Goal: Task Accomplishment & Management: Manage account settings

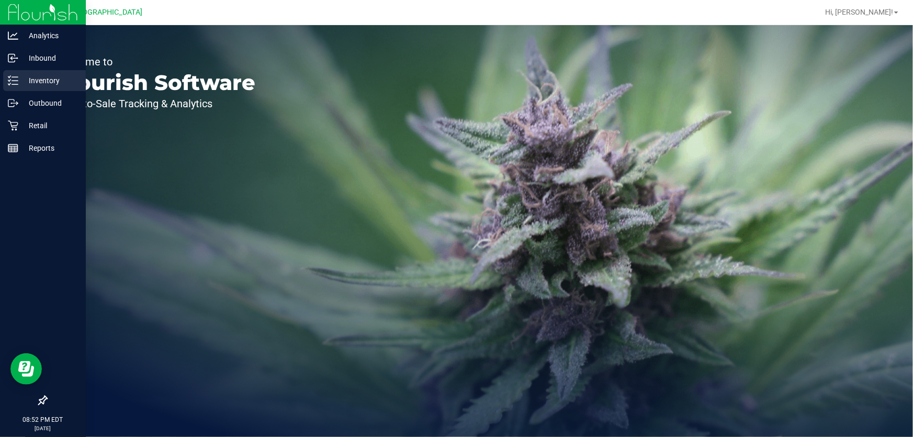
click at [52, 71] on div "Inventory" at bounding box center [44, 80] width 83 height 21
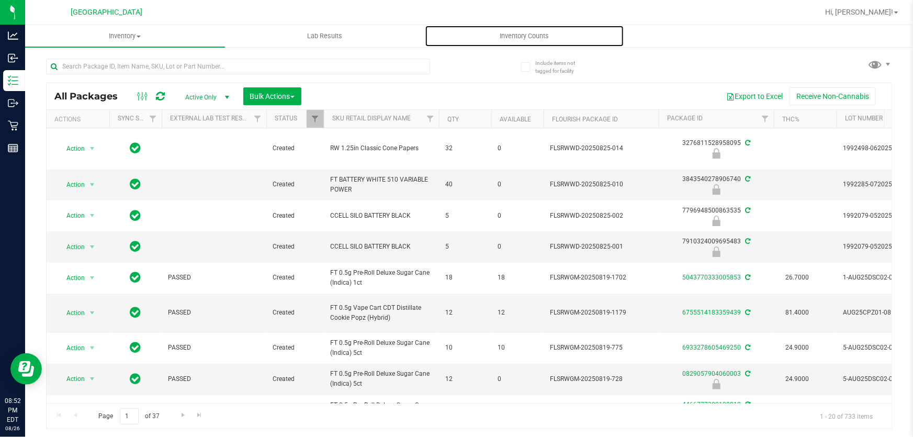
click at [513, 33] on span "Inventory Counts" at bounding box center [524, 35] width 77 height 9
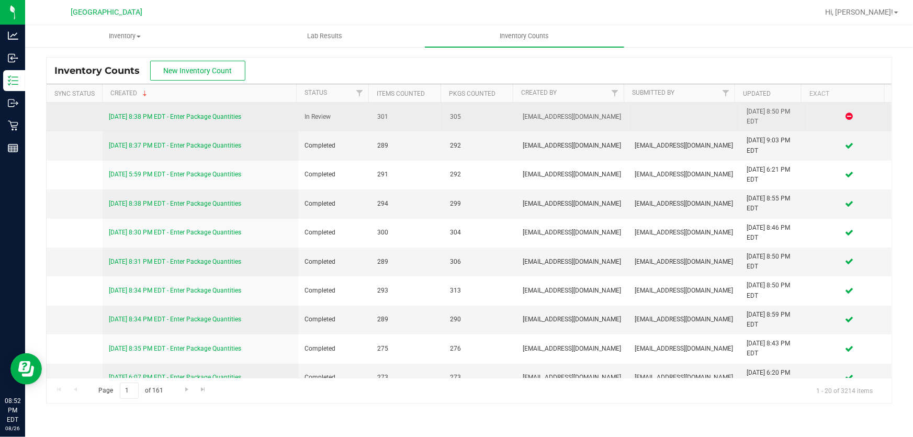
click at [183, 116] on link "[DATE] 8:38 PM EDT - Enter Package Quantities" at bounding box center [175, 116] width 132 height 7
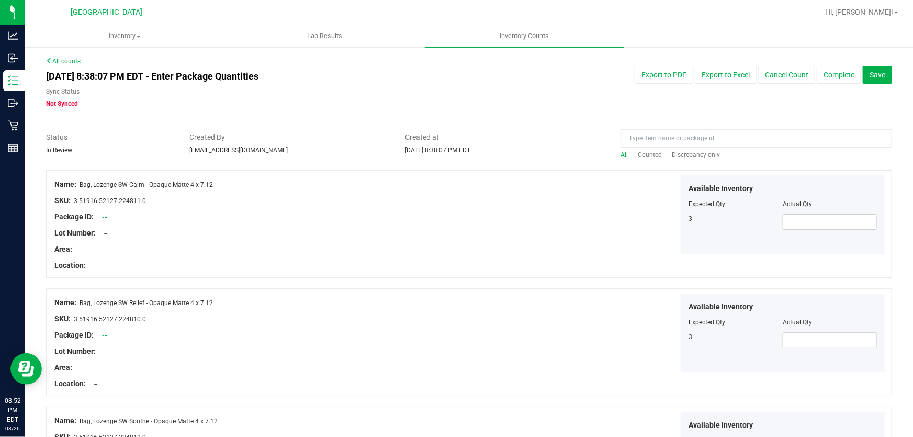
click at [711, 154] on span "Discrepancy only" at bounding box center [696, 154] width 48 height 7
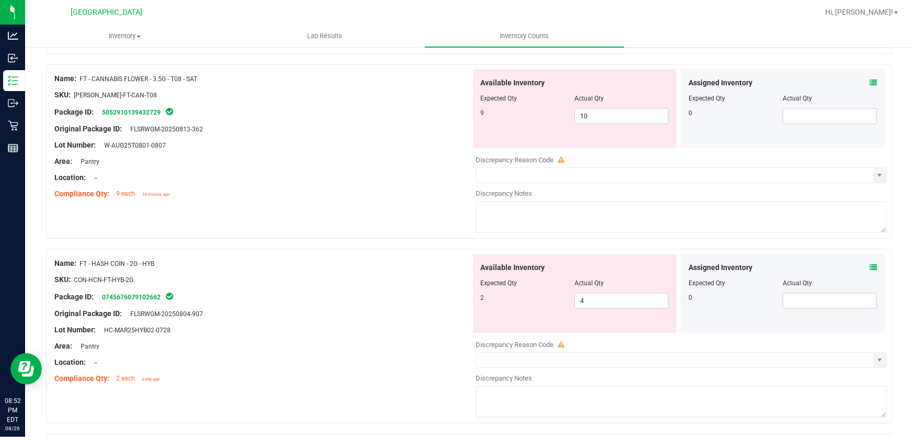
scroll to position [476, 0]
click at [607, 304] on span "4 4" at bounding box center [621, 300] width 94 height 16
type input "2"
click at [391, 299] on div "Package ID: 0745676079102662" at bounding box center [262, 296] width 416 height 13
type input "2"
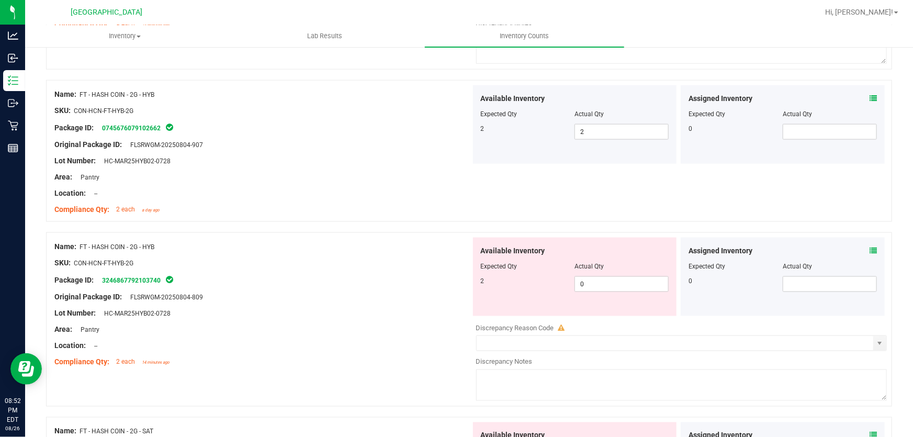
scroll to position [665, 0]
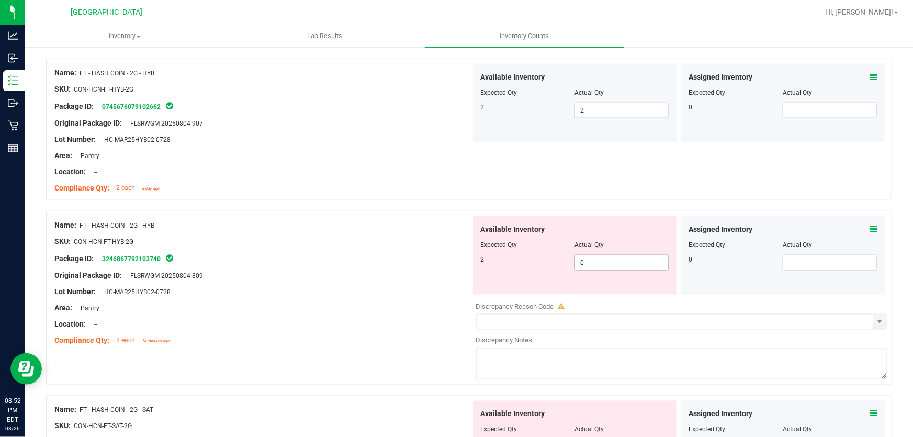
click at [598, 265] on span "0 0" at bounding box center [621, 263] width 94 height 16
type input "2"
click at [303, 319] on div "Location: --" at bounding box center [262, 324] width 416 height 11
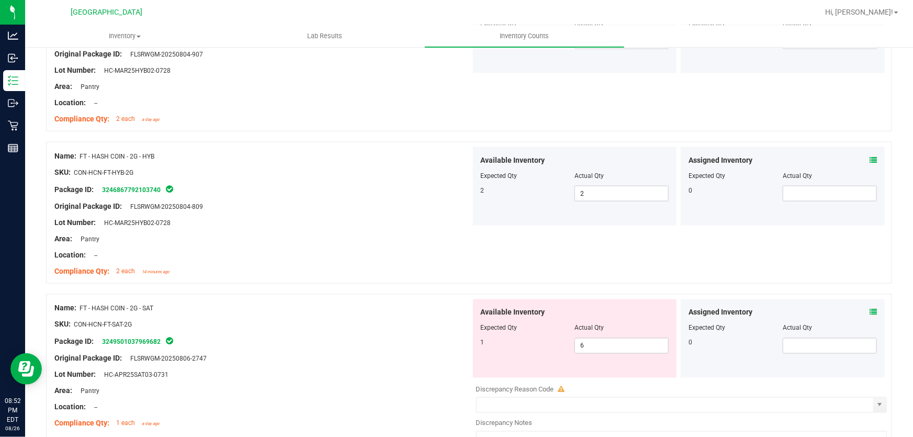
scroll to position [856, 0]
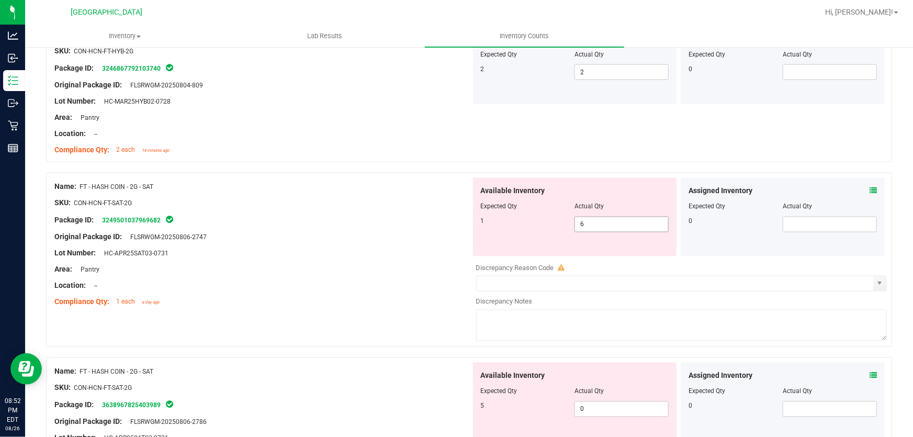
click at [612, 224] on span "6 6" at bounding box center [621, 225] width 94 height 16
type input "1"
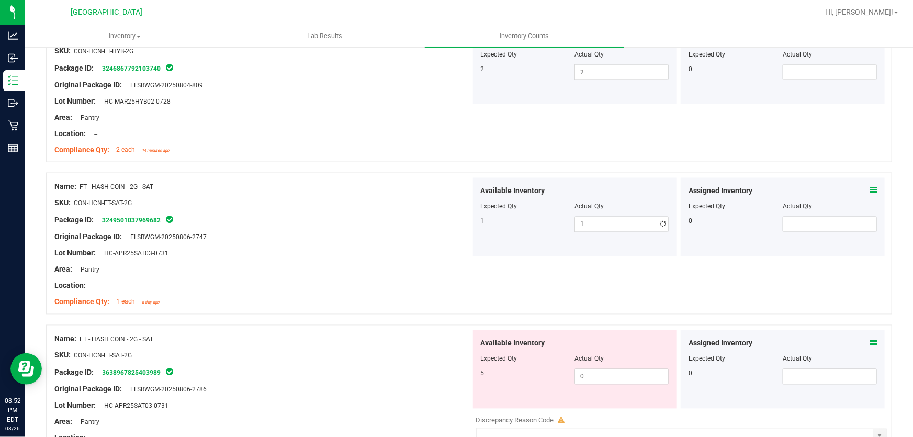
click at [330, 284] on div "Location: --" at bounding box center [262, 285] width 416 height 11
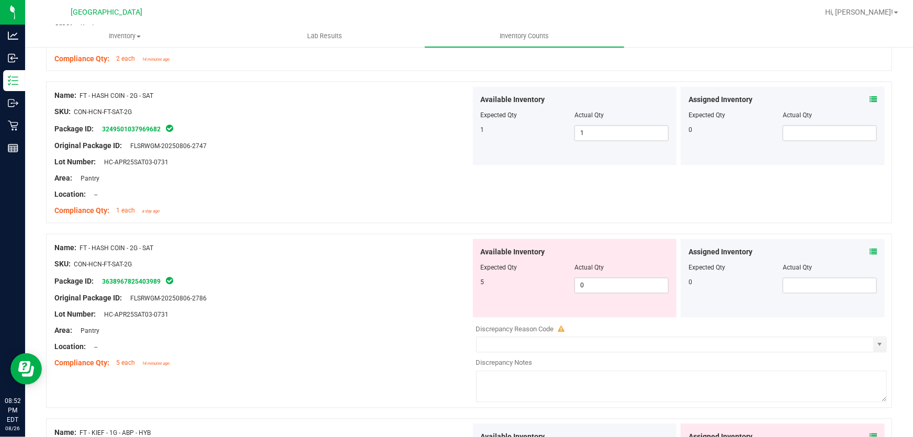
scroll to position [951, 0]
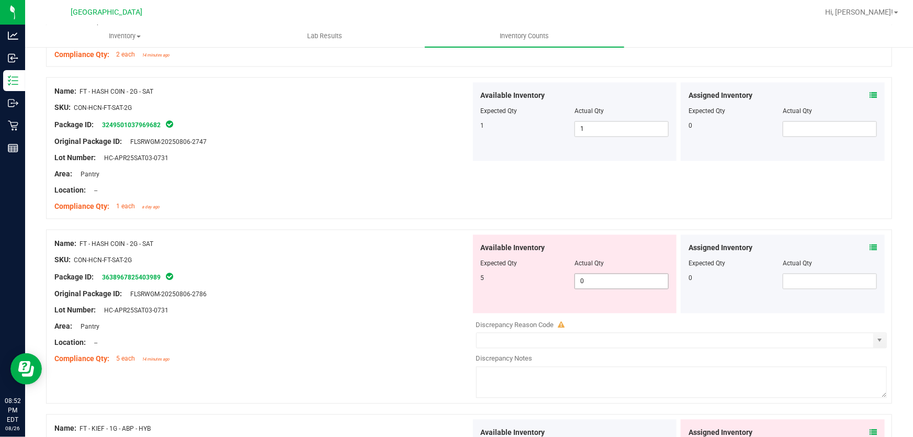
click at [586, 280] on span "0 0" at bounding box center [621, 282] width 94 height 16
type input "5"
click at [337, 360] on div "Compliance Qty: 5 each 14 minutes ago" at bounding box center [262, 359] width 416 height 11
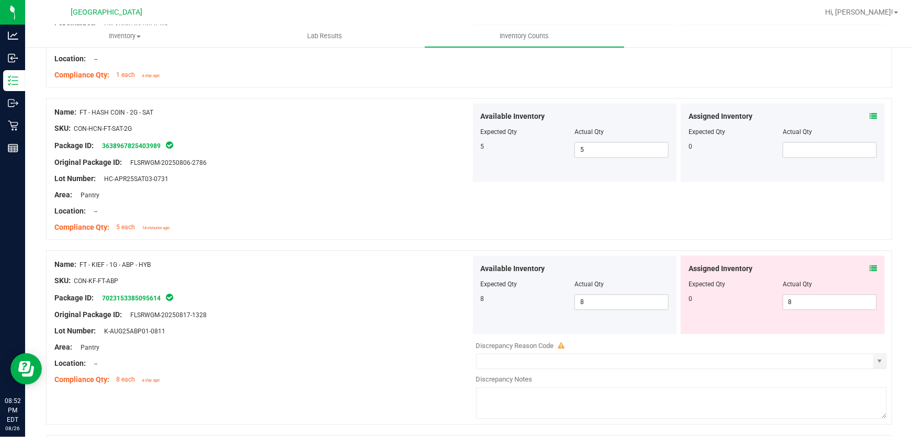
scroll to position [1093, 0]
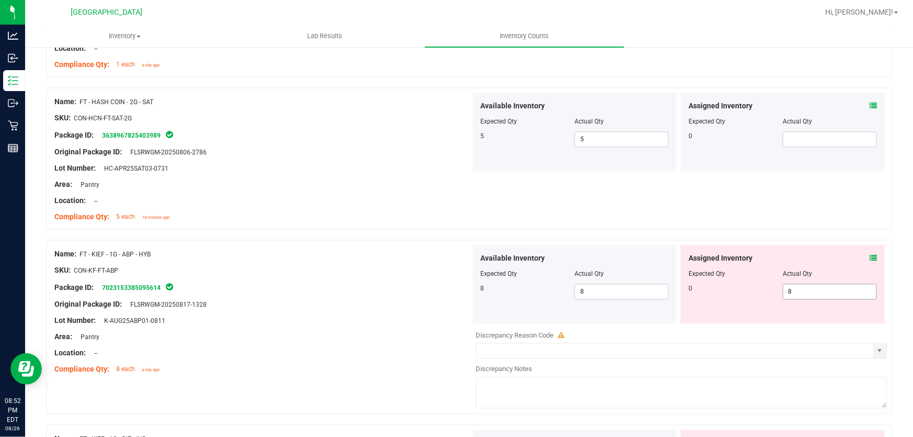
click at [802, 289] on span "8 8" at bounding box center [830, 292] width 94 height 16
type input "0"
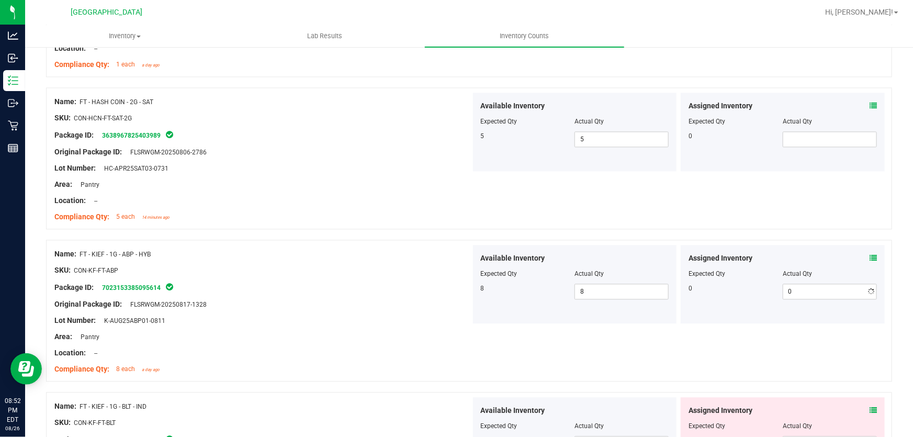
click at [317, 310] on div at bounding box center [262, 312] width 416 height 5
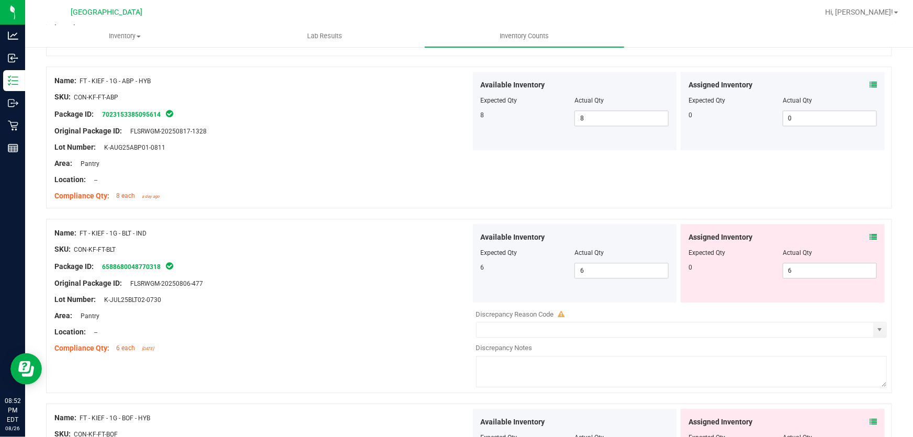
scroll to position [1284, 0]
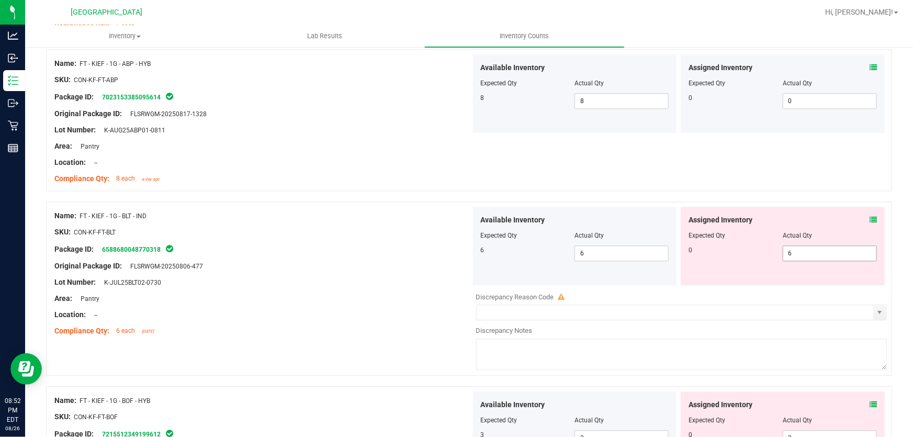
click at [802, 251] on span "6 6" at bounding box center [830, 253] width 94 height 16
type input "0"
click at [259, 329] on div "Compliance Qty: 6 each [DATE]" at bounding box center [262, 330] width 416 height 11
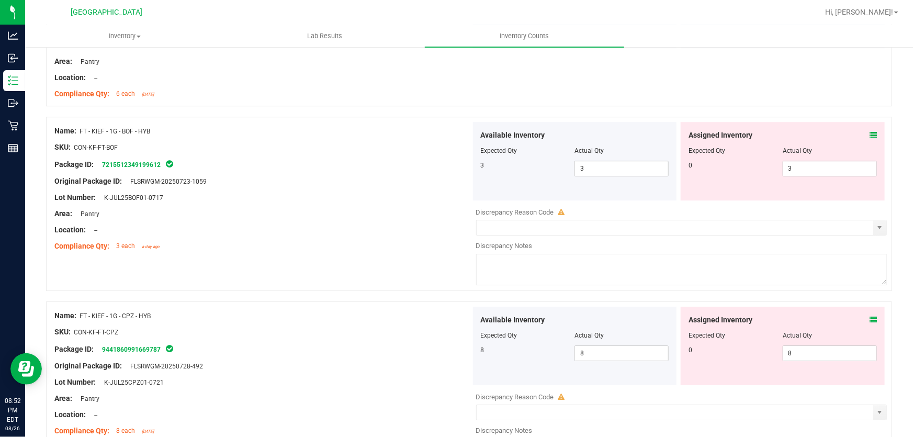
scroll to position [1522, 0]
click at [806, 168] on span "3 3" at bounding box center [830, 168] width 94 height 16
type input "0"
click at [350, 246] on div "Compliance Qty: 3 each a day ago" at bounding box center [262, 245] width 416 height 11
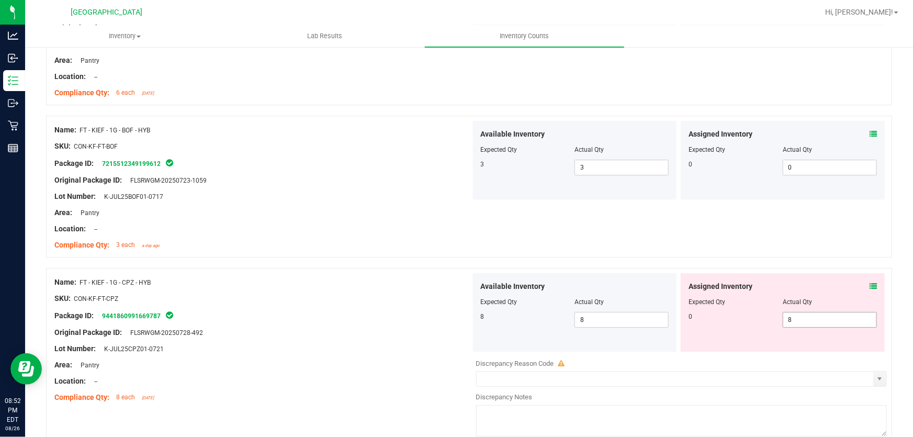
click at [807, 322] on span "8 8" at bounding box center [830, 320] width 94 height 16
type input "0"
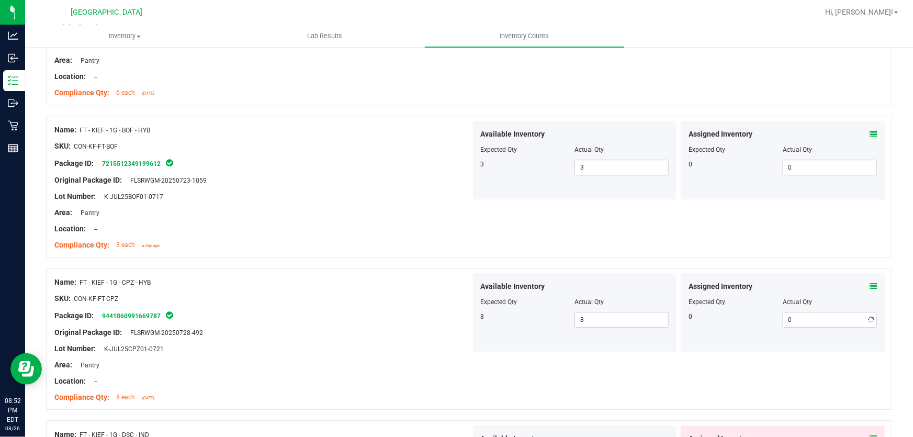
click at [333, 341] on div at bounding box center [262, 340] width 416 height 5
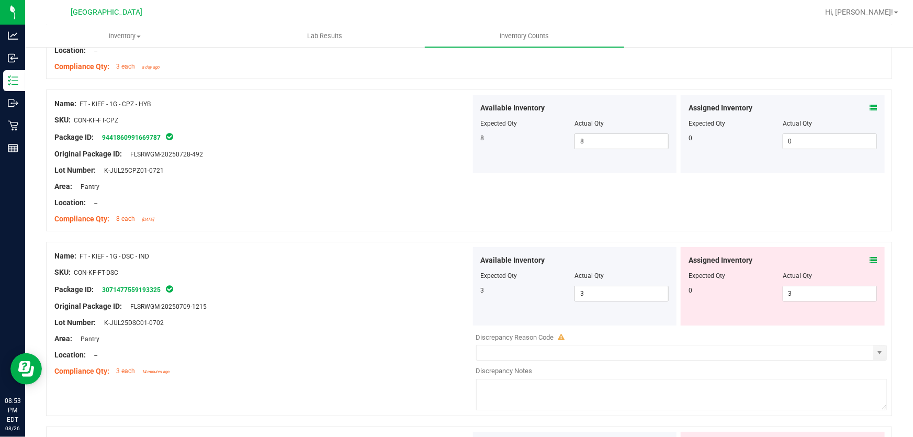
scroll to position [1712, 0]
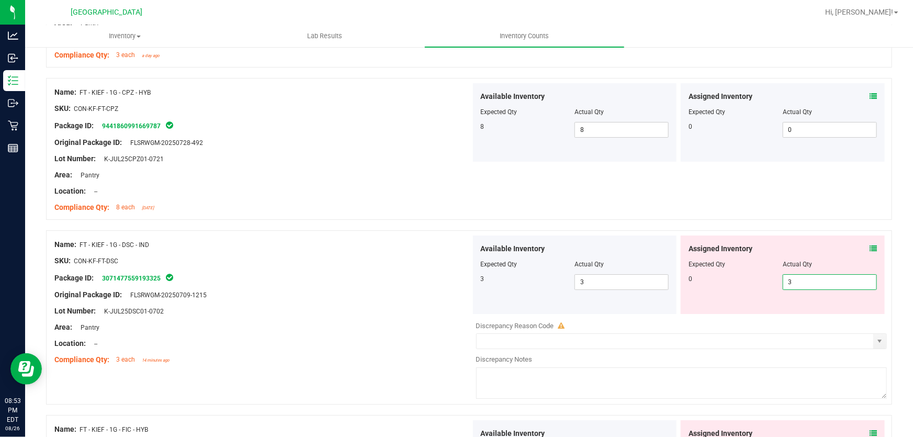
click at [809, 282] on span "3 3" at bounding box center [830, 282] width 94 height 16
type input "0"
click at [393, 329] on div "Area: Pantry" at bounding box center [262, 327] width 416 height 11
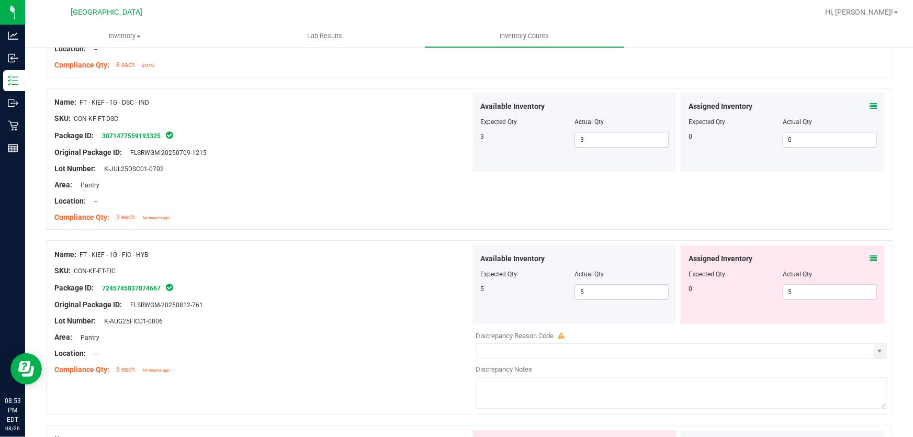
scroll to position [1854, 0]
click at [795, 292] on span "5 5" at bounding box center [830, 292] width 94 height 16
type input "5"
type input "0"
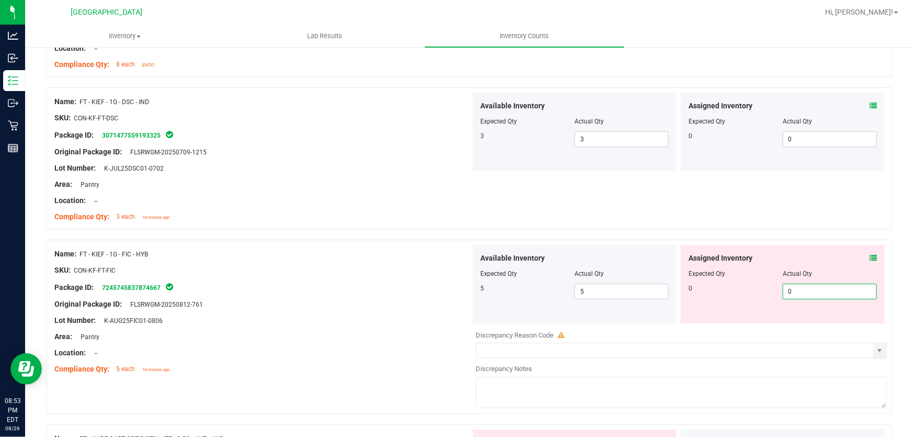
click at [317, 297] on div at bounding box center [262, 295] width 416 height 5
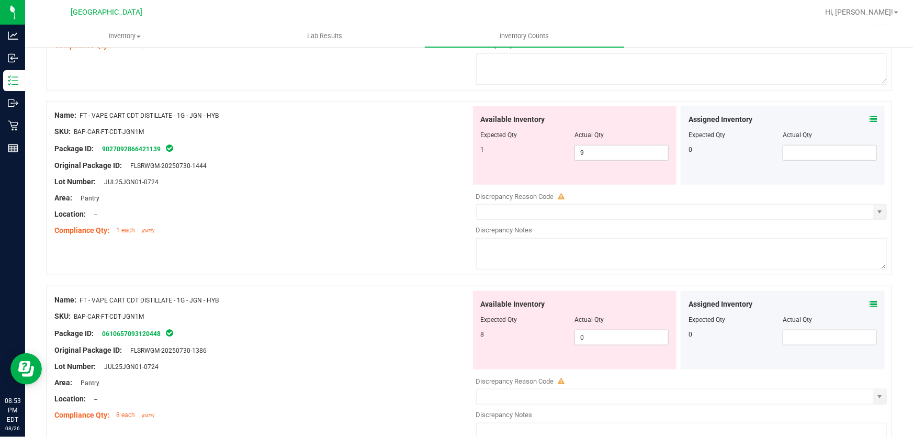
scroll to position [2282, 0]
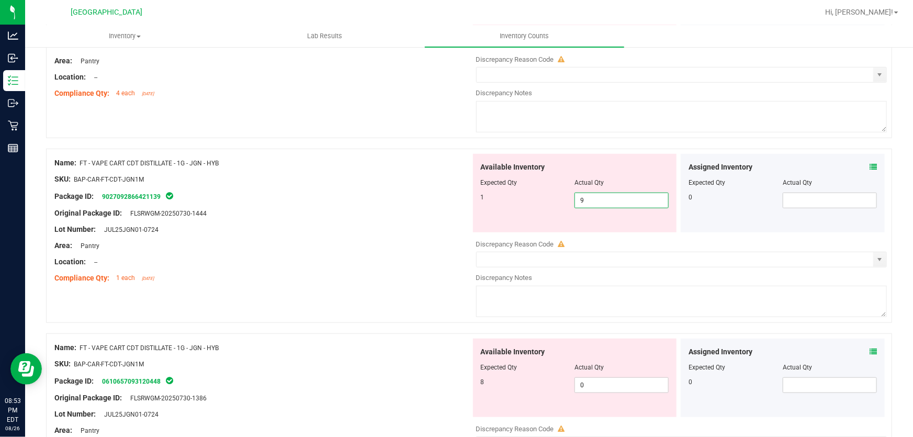
click at [608, 193] on span "9 9" at bounding box center [621, 201] width 94 height 16
type input "1"
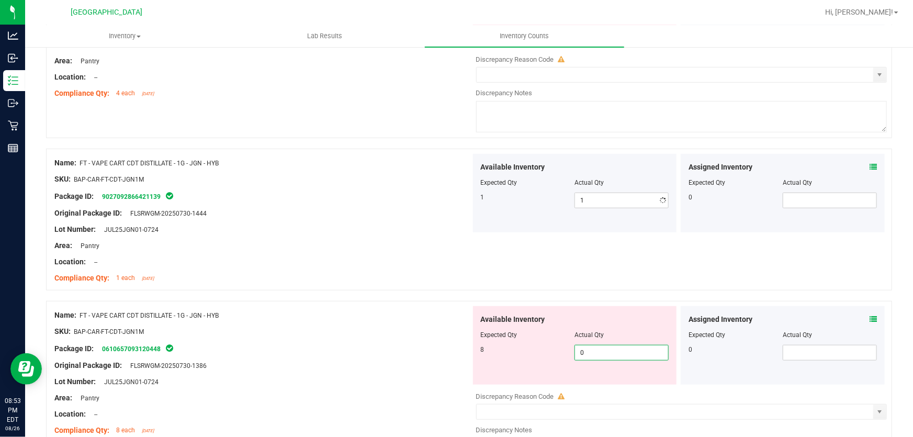
click at [607, 388] on div "Available Inventory Expected Qty Actual Qty 8 0 0" at bounding box center [679, 389] width 416 height 166
type input "8"
click at [403, 376] on div "Lot Number: JUL25JGN01-0724" at bounding box center [262, 381] width 416 height 11
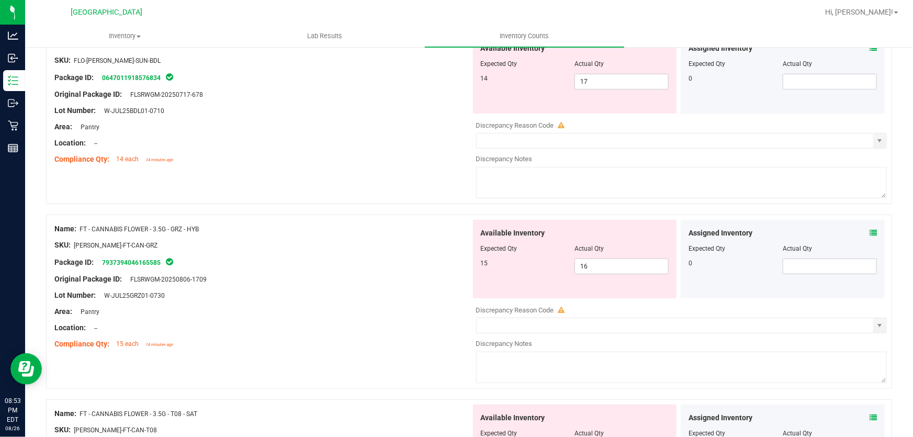
scroll to position [142, 0]
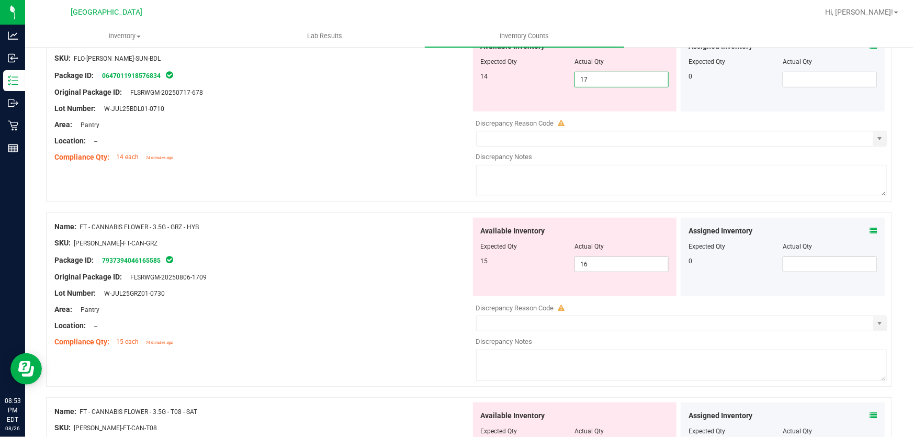
click at [601, 80] on span "17 17" at bounding box center [621, 80] width 94 height 16
type input "1"
type input "14"
click at [388, 300] on div "Name: FT - CANNABIS FLOWER - 3.5G - GRZ - HYB SKU: [PERSON_NAME]-FT-CAN-GRZ Pac…" at bounding box center [262, 284] width 416 height 133
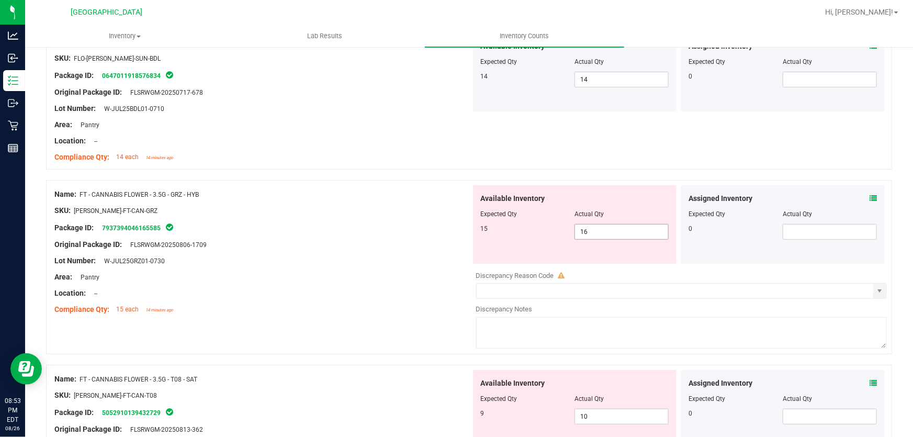
click at [595, 230] on span "16 16" at bounding box center [621, 232] width 94 height 16
type input "1"
type input "15"
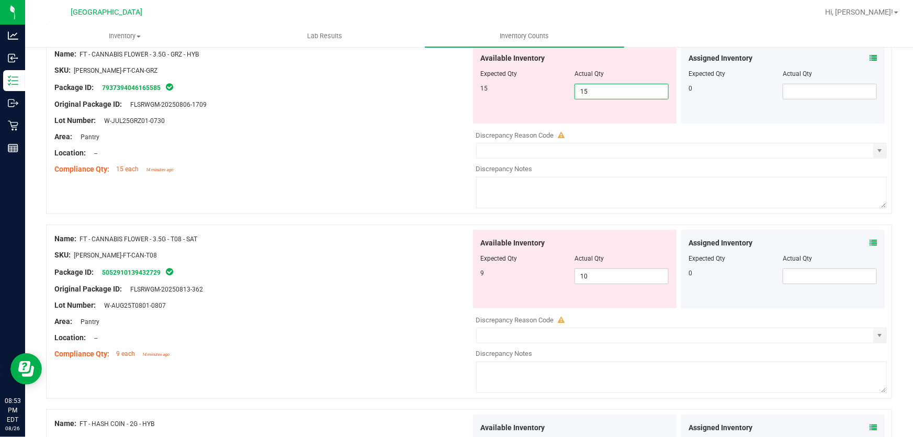
scroll to position [285, 0]
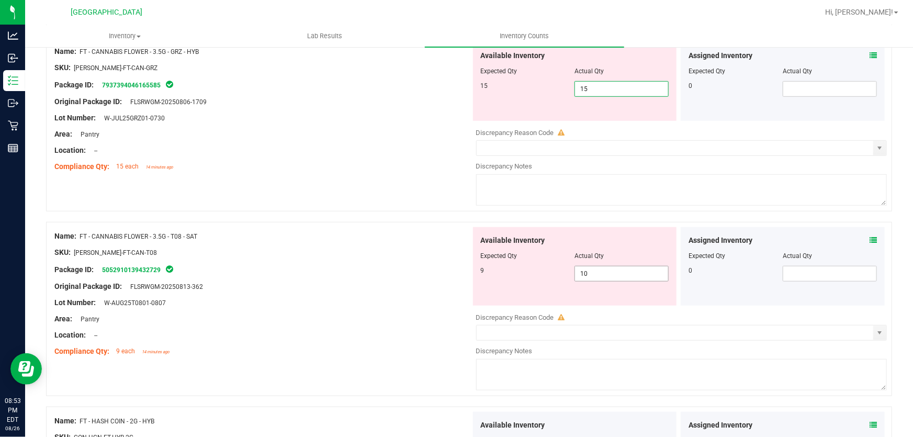
type input "15"
click at [604, 271] on div "Available Inventory Expected Qty Actual Qty 9 10 10" at bounding box center [575, 266] width 204 height 78
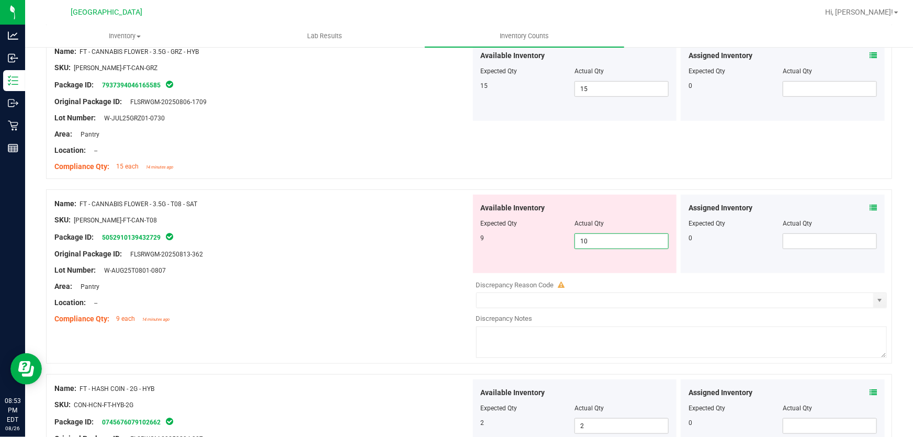
type input "1"
type input "9"
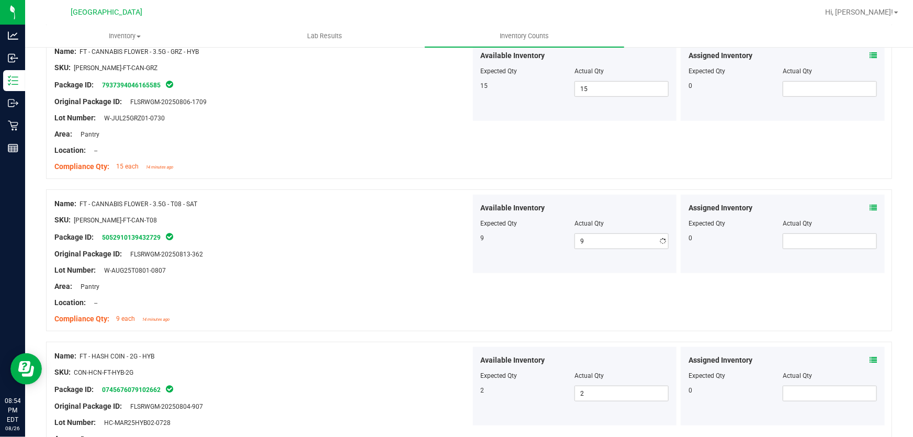
click at [357, 272] on div "Lot Number: W-AUG25T0801-0807" at bounding box center [262, 270] width 416 height 11
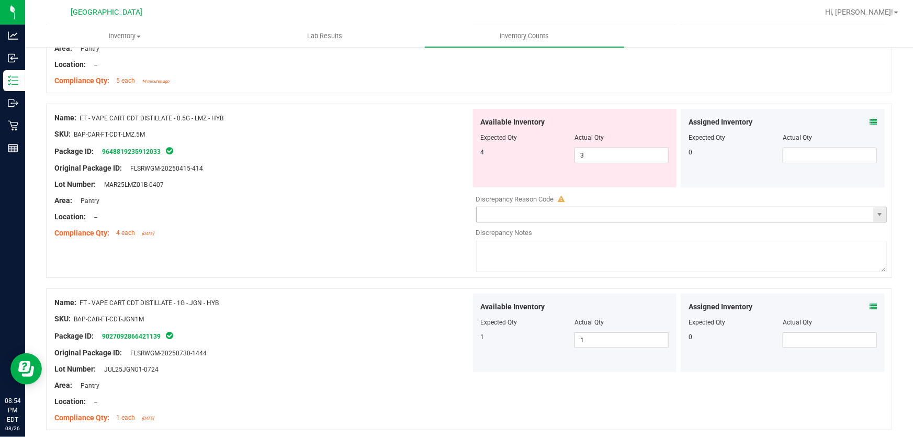
scroll to position [2045, 0]
click at [582, 155] on span "3 3" at bounding box center [621, 156] width 94 height 16
type input "4"
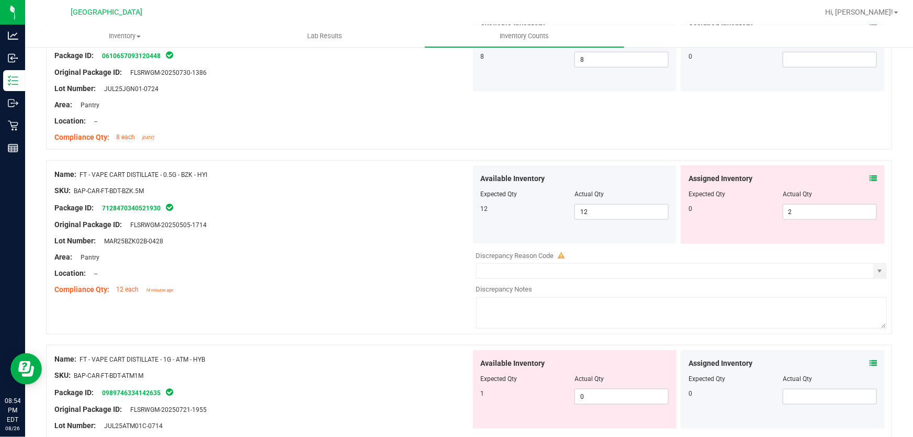
scroll to position [2473, 0]
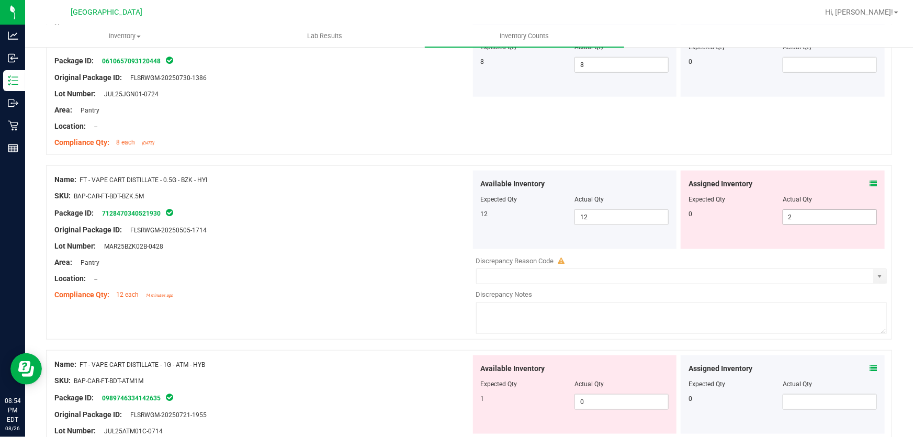
type input "4"
click at [794, 217] on span "2 2" at bounding box center [830, 217] width 94 height 16
type input "0"
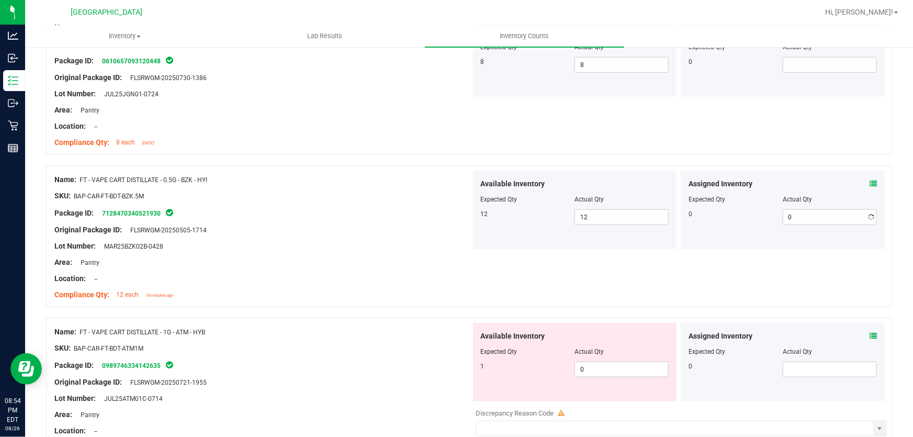
click at [325, 297] on div "Compliance Qty: 12 each 14 minutes ago" at bounding box center [262, 294] width 416 height 11
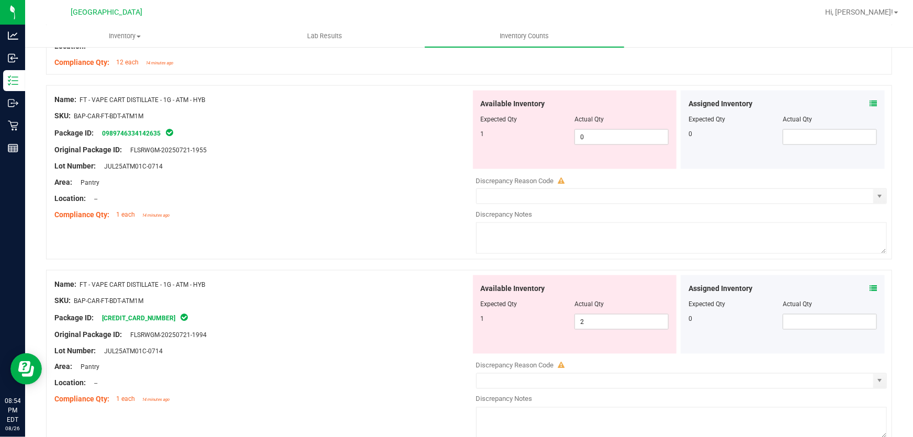
scroll to position [2678, 0]
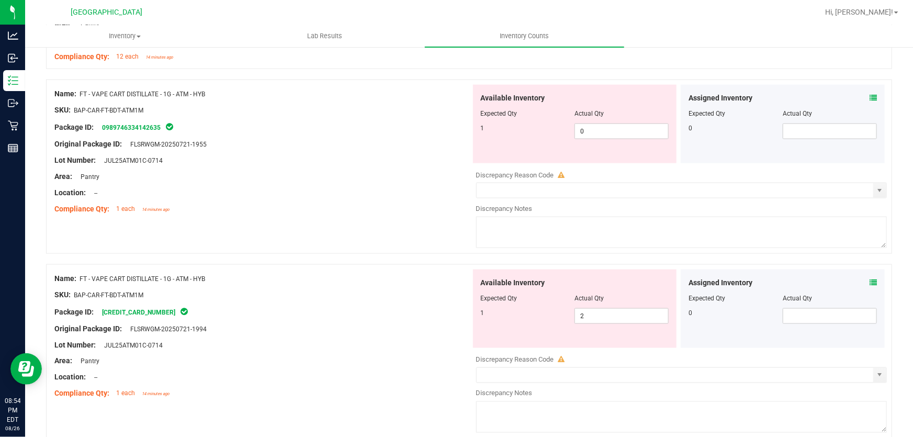
click at [596, 138] on div "Available Inventory Expected Qty Actual Qty 1 0 0" at bounding box center [575, 124] width 204 height 78
click at [595, 136] on span "0 0" at bounding box center [621, 131] width 94 height 16
type input "1"
click at [582, 312] on div "Available Inventory Expected Qty Actual Qty 1 2 2" at bounding box center [575, 308] width 204 height 78
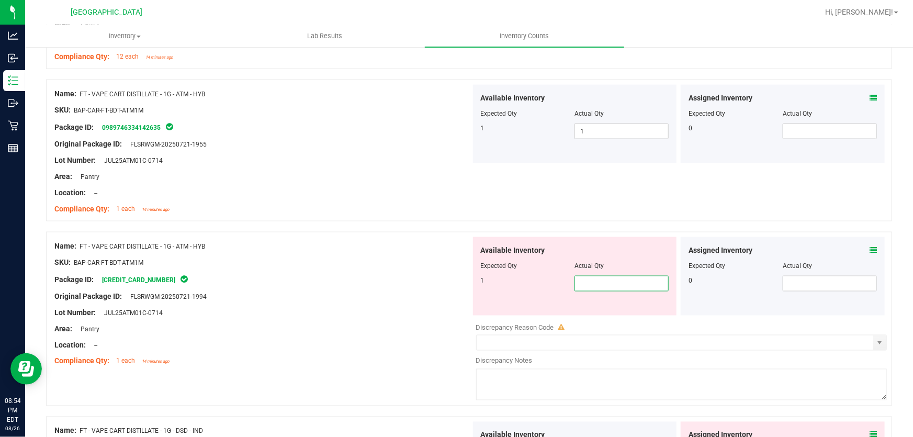
type input "1"
click at [421, 335] on div at bounding box center [262, 336] width 416 height 5
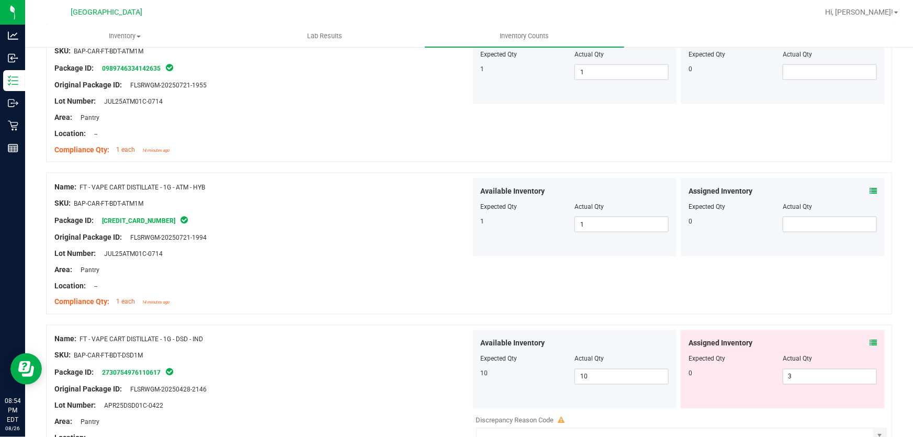
scroll to position [2844, 0]
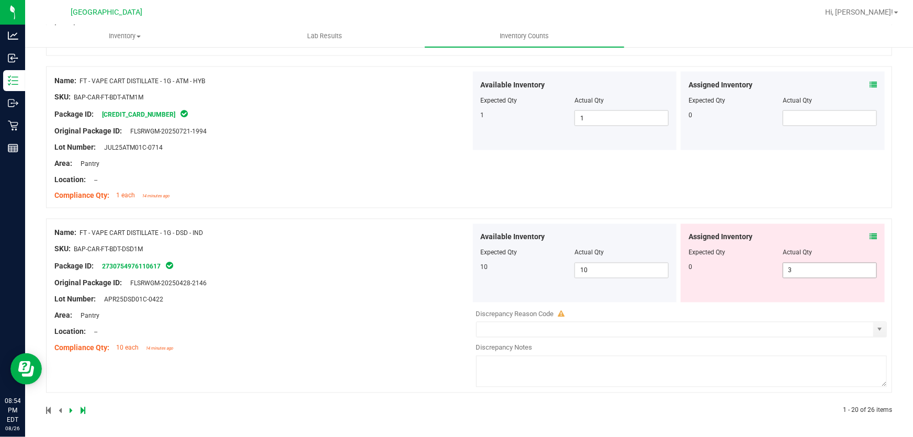
click at [800, 267] on span "3 3" at bounding box center [830, 271] width 94 height 16
type input "0"
click at [355, 370] on div "Name: FT - VAPE CART DISTILLATE - 1G - DSD - IND SKU: BAP-CAR-FT-BDT-DSD1M Pack…" at bounding box center [469, 306] width 846 height 174
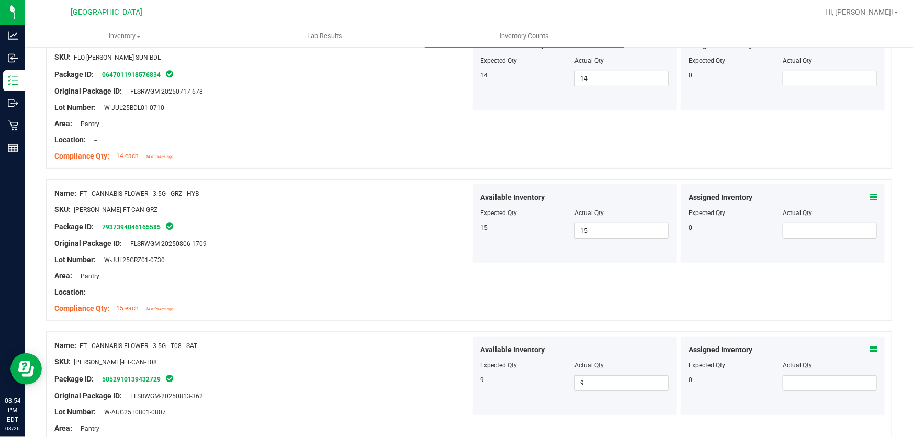
scroll to position [0, 0]
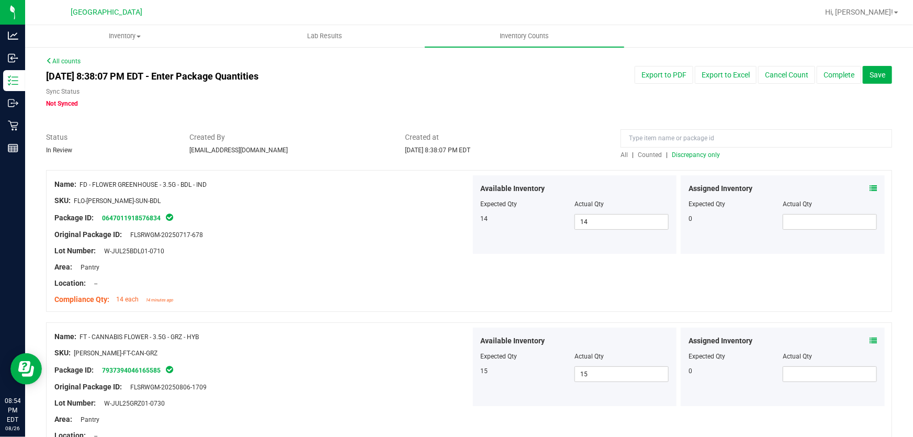
click at [693, 154] on span "Discrepancy only" at bounding box center [696, 154] width 48 height 7
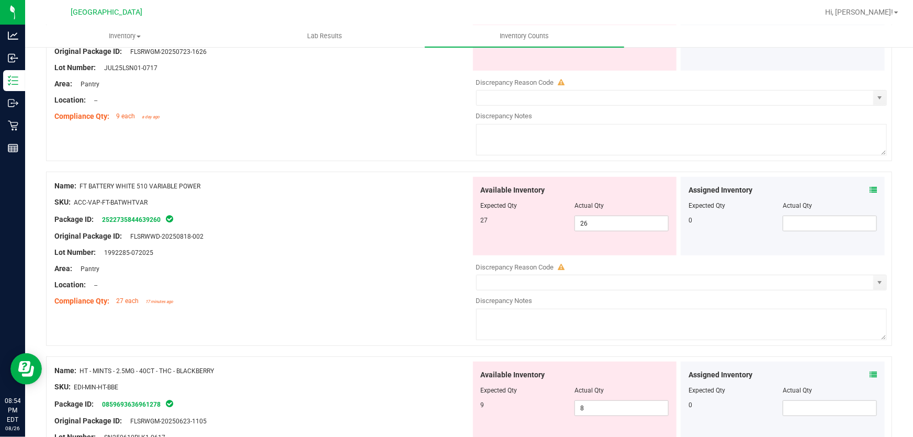
scroll to position [190, 0]
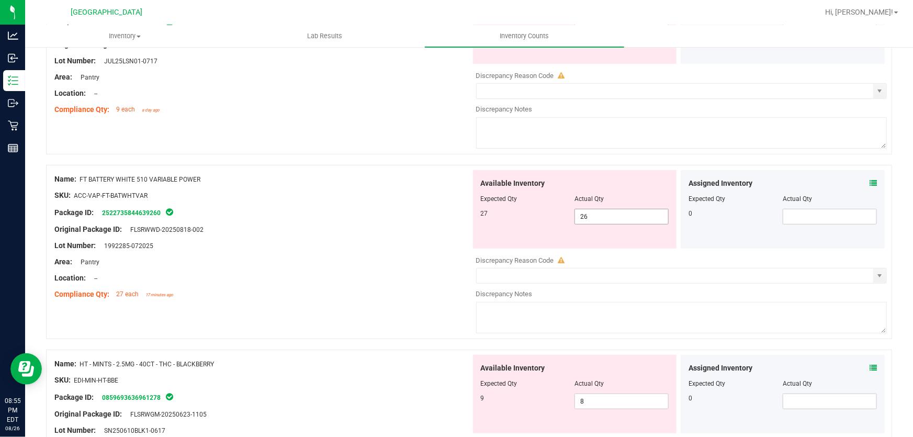
click at [591, 214] on span "26 26" at bounding box center [621, 217] width 94 height 16
type input "2"
type input "27"
click at [428, 225] on div "Original Package ID: FLSRWWD-20250818-002" at bounding box center [262, 229] width 416 height 11
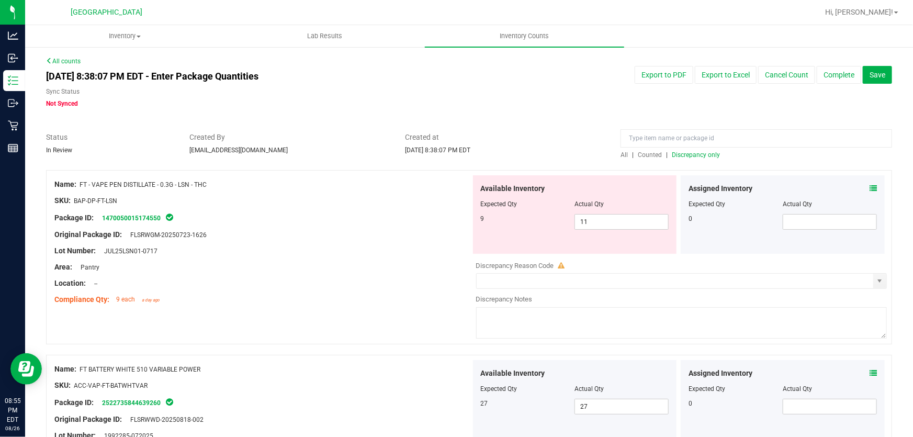
scroll to position [0, 0]
click at [608, 216] on span "11 11" at bounding box center [621, 222] width 94 height 16
type input "1"
type input "9"
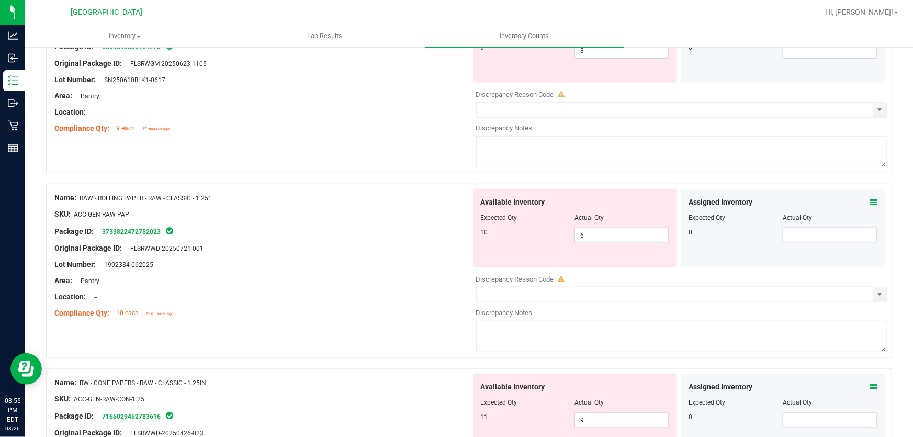
scroll to position [380, 0]
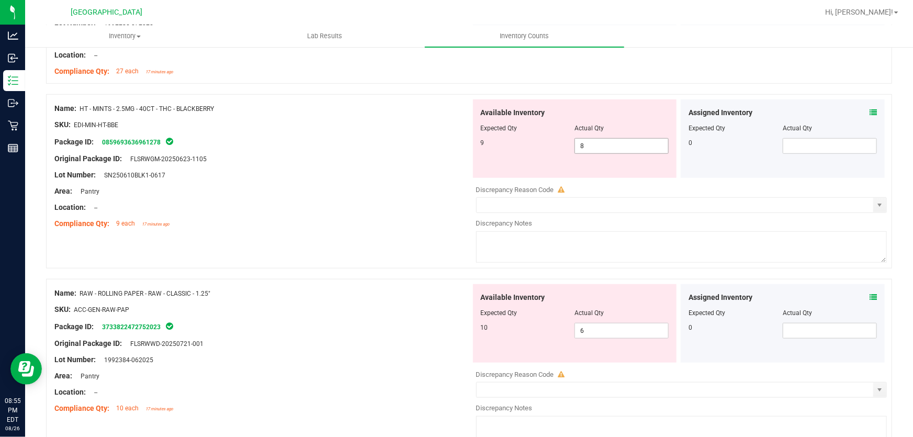
click at [607, 144] on span "8 8" at bounding box center [621, 146] width 94 height 16
type input "9"
click at [335, 302] on div "Name: RAW - ROLLING PAPER - RAW - CLASSIC - 1.25" SKU: ACC-GEN-RAW-PAP Package …" at bounding box center [262, 350] width 416 height 133
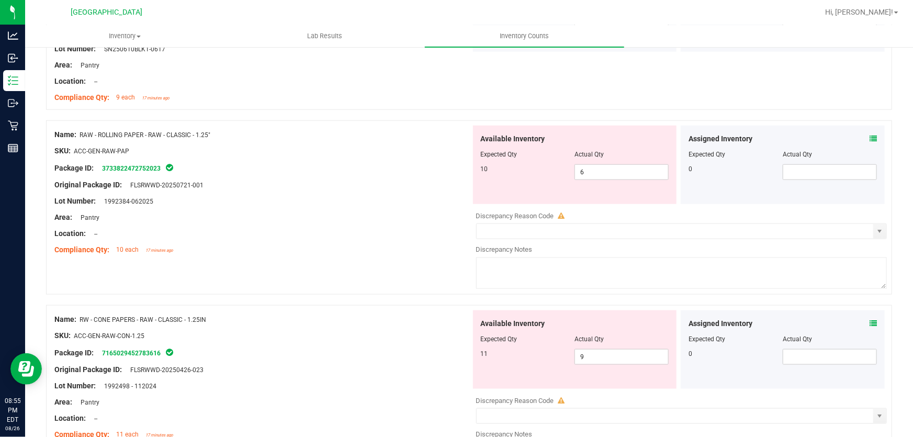
scroll to position [523, 0]
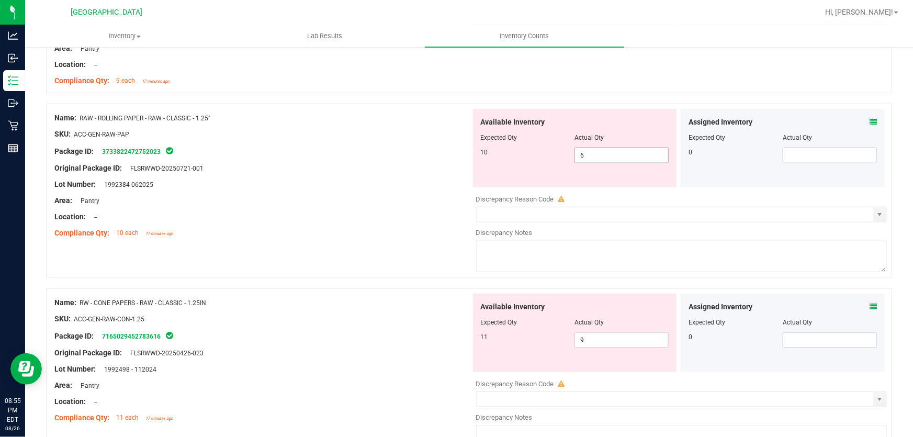
click at [594, 157] on span "6 6" at bounding box center [621, 156] width 94 height 16
click at [587, 335] on span "9 9" at bounding box center [621, 340] width 94 height 16
click at [589, 159] on span "6 6" at bounding box center [621, 156] width 94 height 16
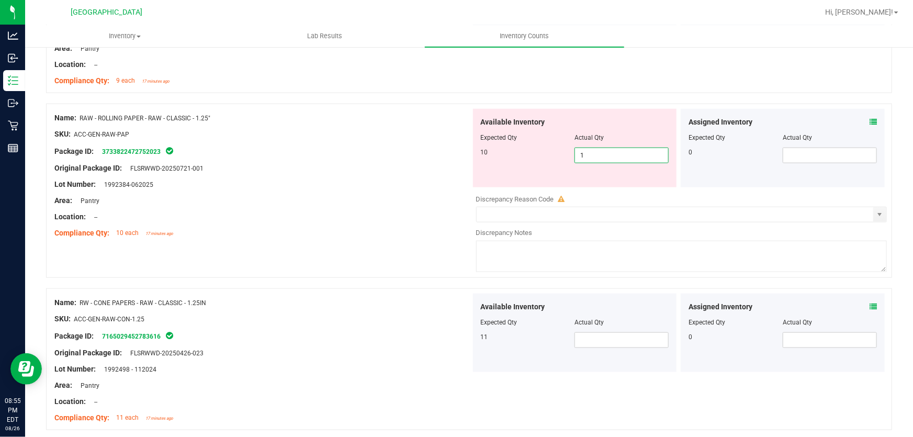
type input "10"
click at [399, 256] on div "Name: FT - VAPE PEN DISTILLATE - 0.3G - LSN - THC SKU: BAP-DP-FT-LSN Package ID…" at bounding box center [469, 142] width 846 height 990
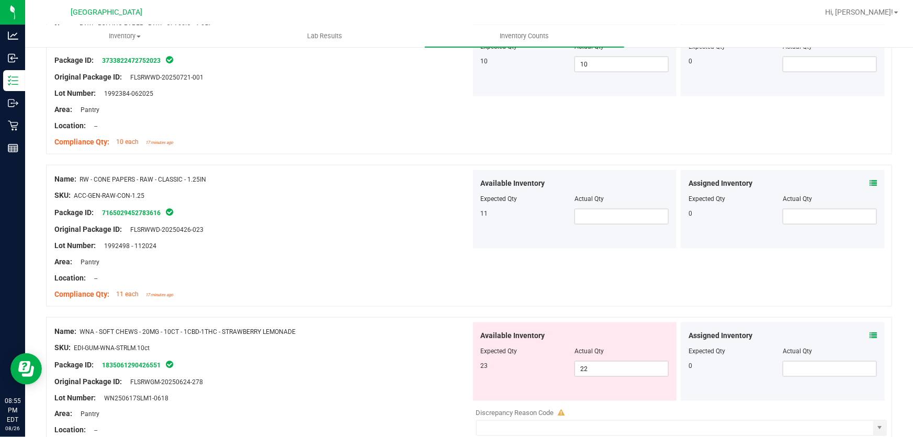
scroll to position [618, 0]
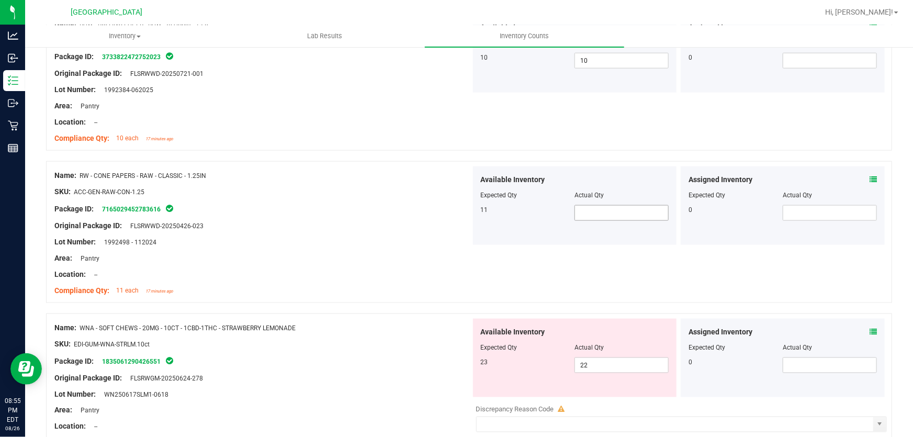
click at [609, 217] on span at bounding box center [621, 213] width 94 height 16
type input "11"
click at [444, 280] on div at bounding box center [262, 282] width 416 height 5
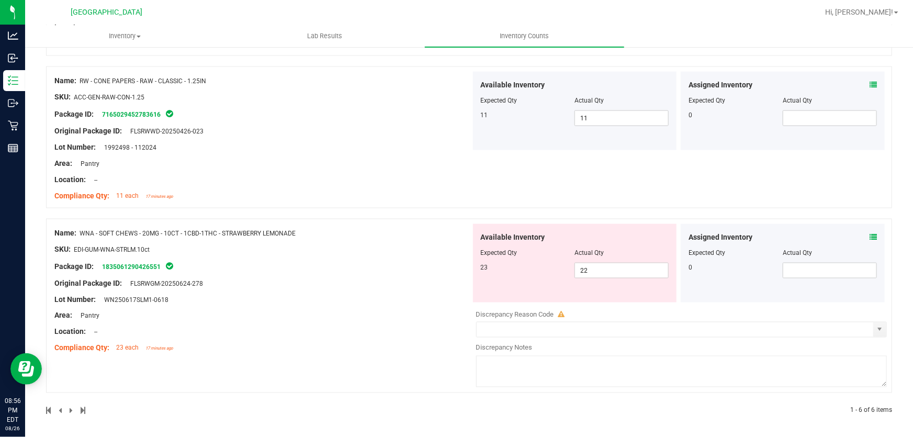
scroll to position [714, 0]
click at [594, 270] on span "22 22" at bounding box center [621, 270] width 94 height 16
type input "2"
click at [614, 266] on input "text" at bounding box center [621, 269] width 93 height 15
type input "22"
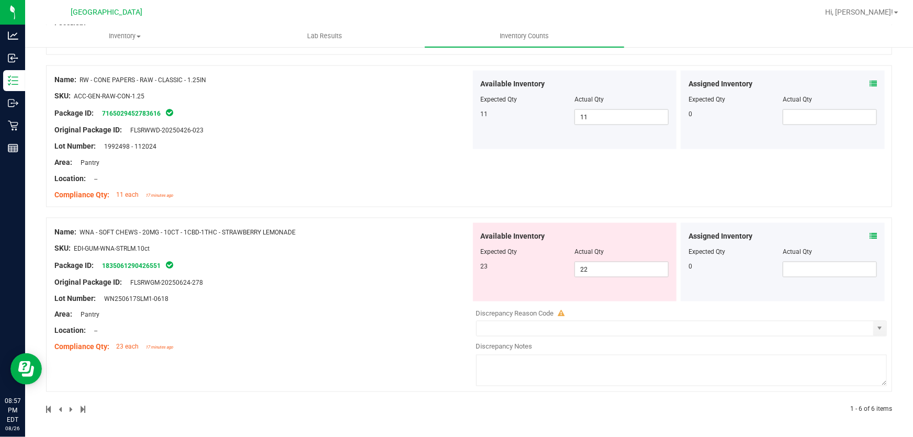
click at [535, 337] on div at bounding box center [681, 338] width 411 height 5
click at [539, 333] on input "text" at bounding box center [675, 328] width 397 height 15
click at [540, 332] on input "text" at bounding box center [675, 328] width 397 height 15
click at [875, 330] on span "select" at bounding box center [879, 328] width 8 height 8
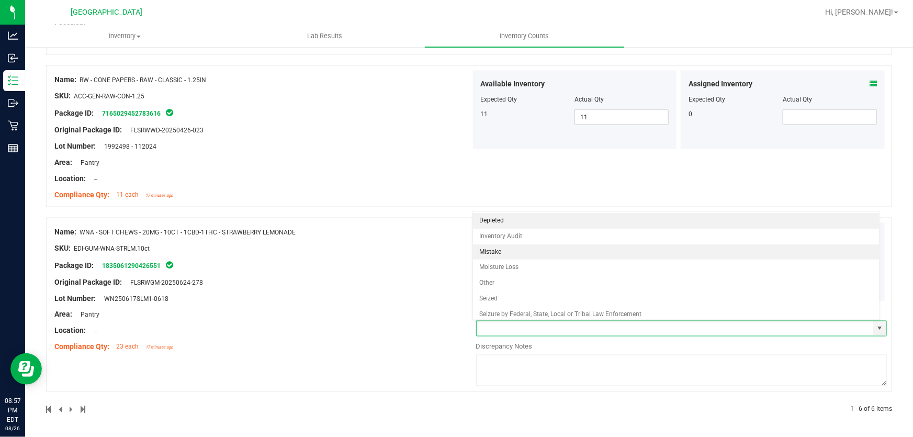
click at [542, 252] on li "Mistake" at bounding box center [676, 252] width 406 height 16
type input "Mistake"
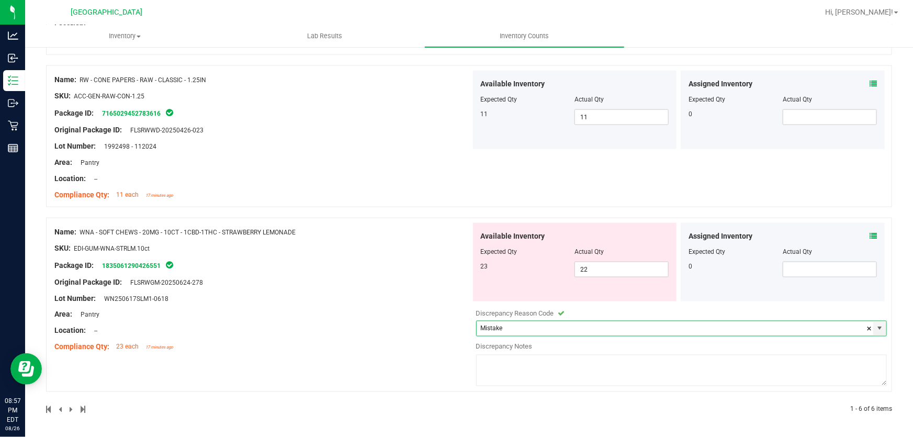
click at [575, 377] on textarea at bounding box center [681, 370] width 411 height 31
type textarea "m"
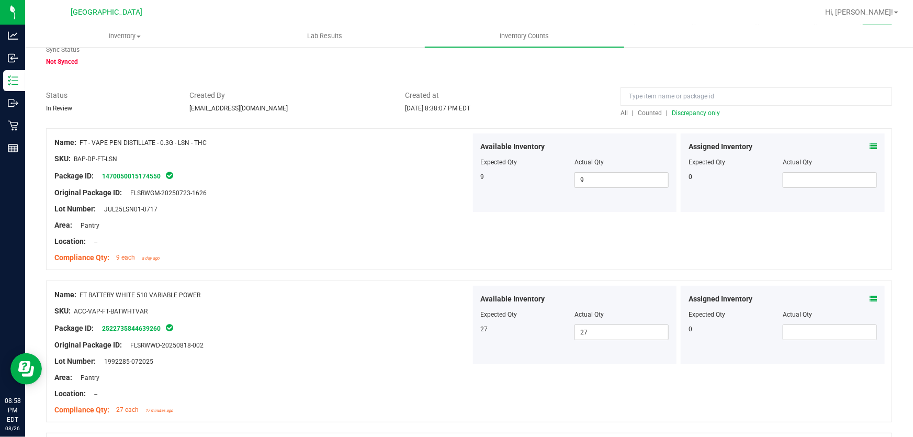
scroll to position [0, 0]
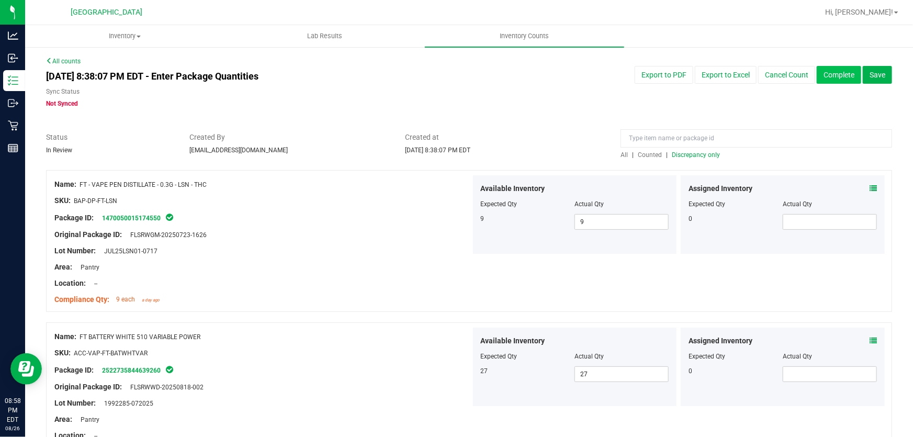
type textarea "Might have sold the wrong product"
click at [824, 73] on button "Complete" at bounding box center [839, 75] width 44 height 18
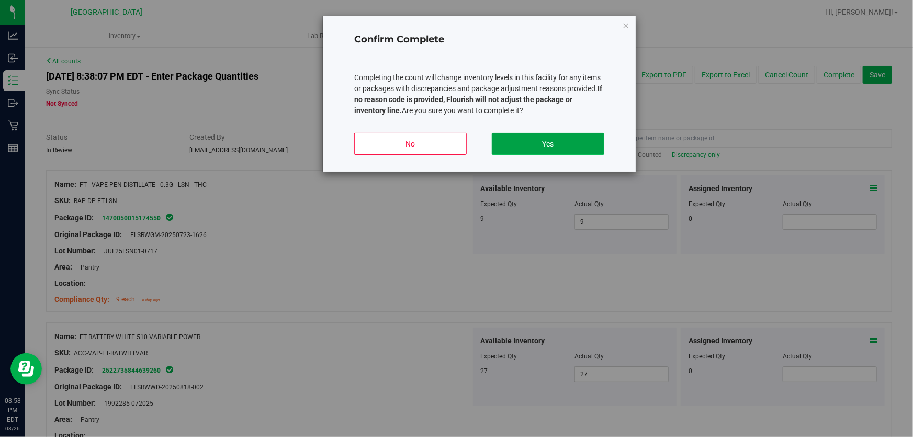
click at [544, 135] on button "Yes" at bounding box center [548, 144] width 112 height 22
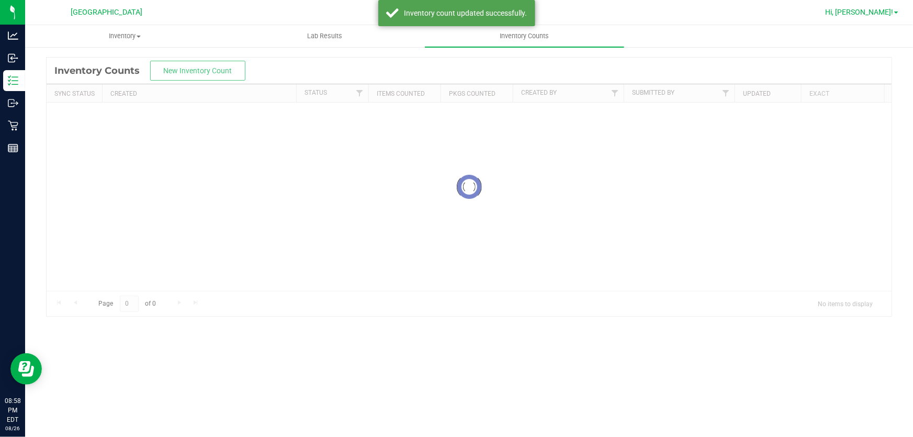
click at [892, 10] on span "Hi, [PERSON_NAME]!" at bounding box center [859, 12] width 68 height 8
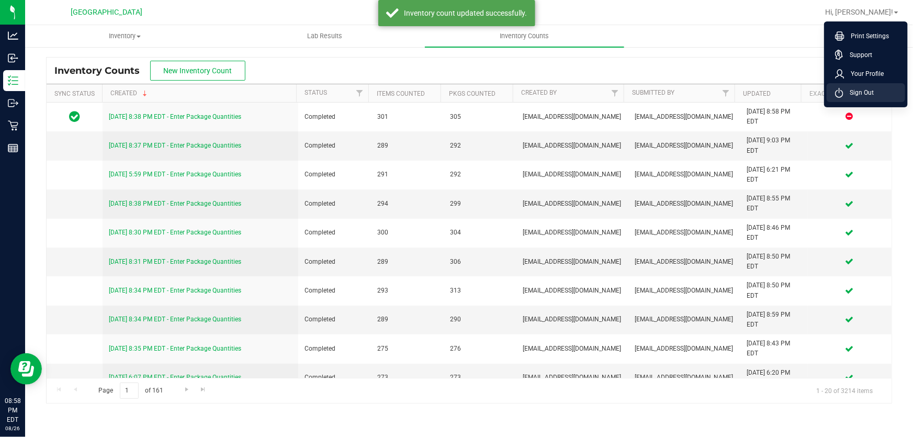
click at [874, 95] on li "Sign Out" at bounding box center [866, 92] width 78 height 19
